Goal: Task Accomplishment & Management: Manage account settings

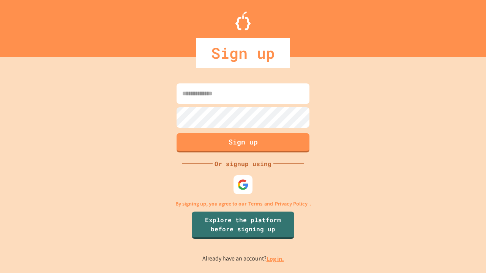
click at [276, 259] on link "Log in." at bounding box center [274, 259] width 17 height 8
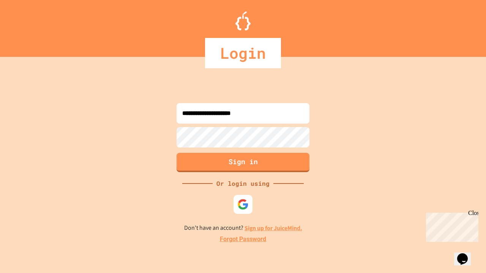
type input "**********"
